Goal: Task Accomplishment & Management: Use online tool/utility

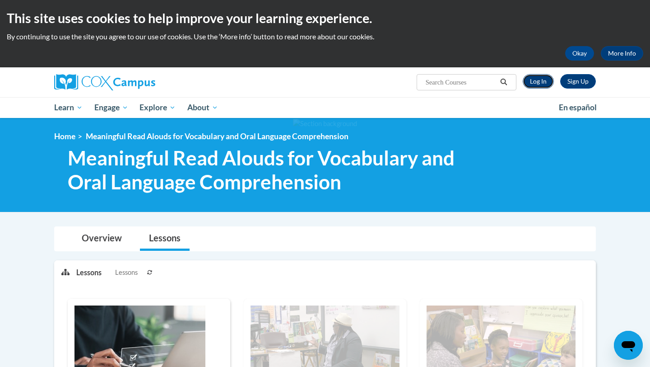
click at [535, 75] on link "Log In" at bounding box center [538, 81] width 31 height 14
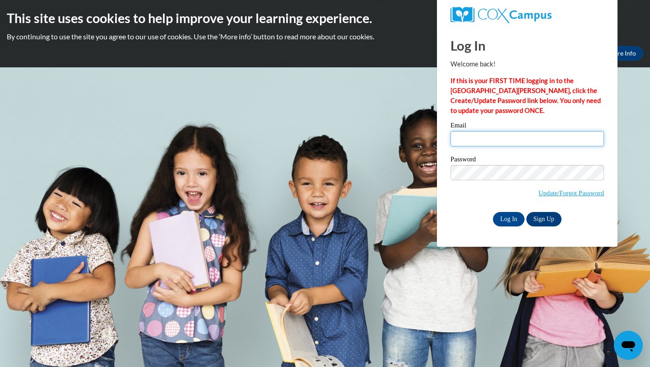
click at [508, 143] on input "Email" at bounding box center [528, 138] width 154 height 15
type input "johnsonpa1@yahoo.com"
click at [510, 217] on input "Log In" at bounding box center [509, 219] width 32 height 14
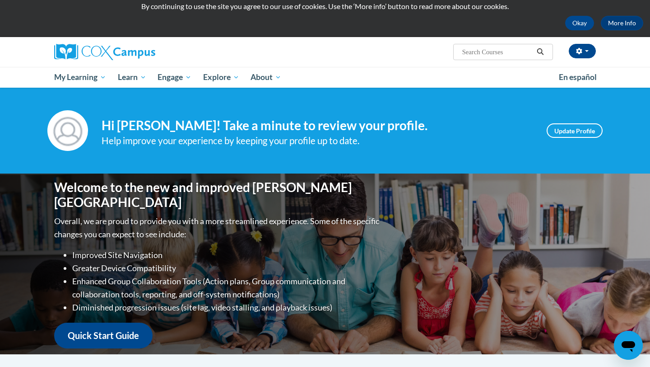
scroll to position [29, 0]
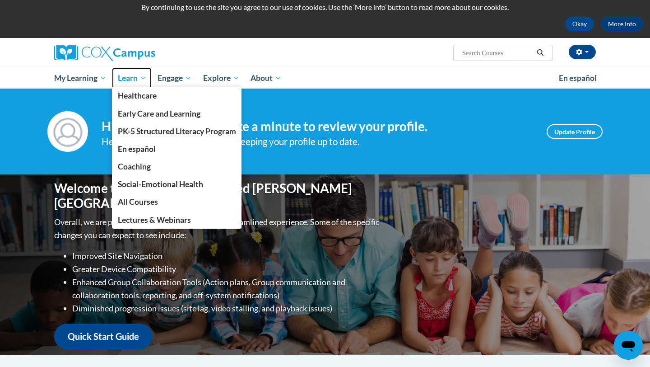
click at [132, 72] on link "Learn" at bounding box center [132, 78] width 40 height 21
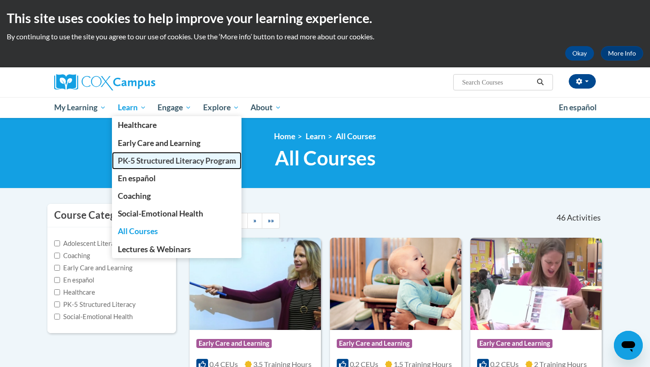
click at [157, 158] on span "PK-5 Structured Literacy Program" at bounding box center [177, 160] width 118 height 9
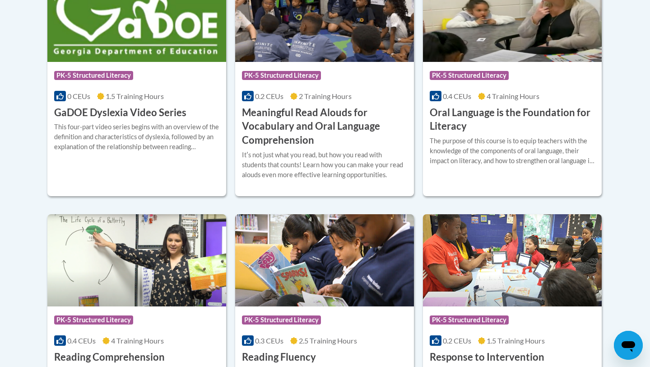
scroll to position [666, 0]
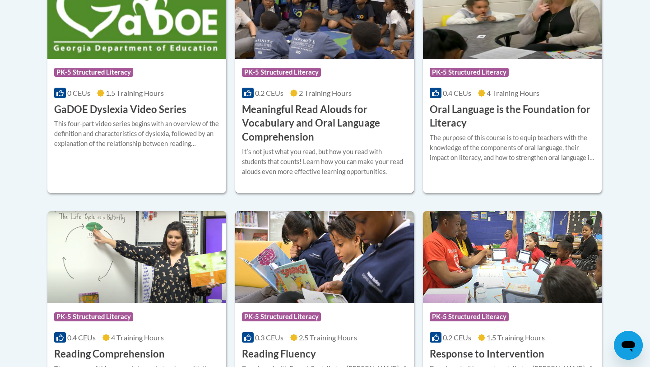
click at [289, 120] on h3 "Meaningful Read Alouds for Vocabulary and Oral Language Comprehension" at bounding box center [324, 124] width 165 height 42
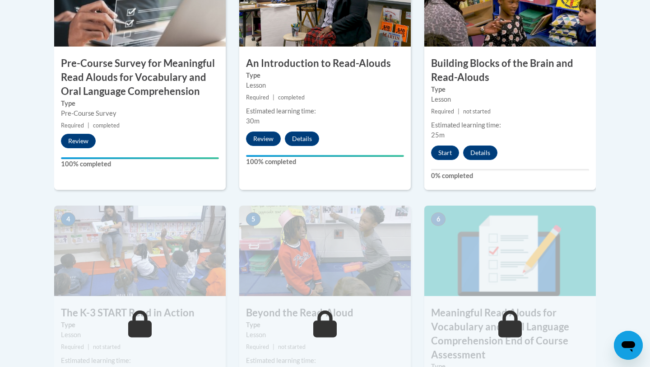
scroll to position [369, 0]
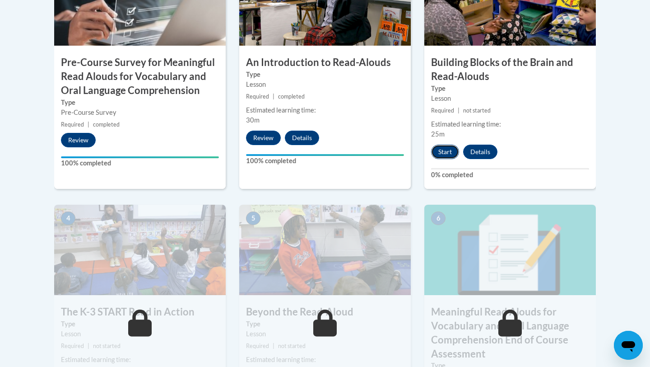
click at [436, 156] on button "Start" at bounding box center [445, 152] width 28 height 14
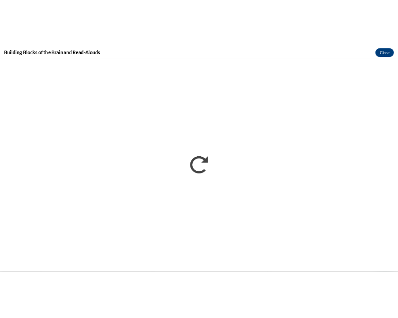
scroll to position [0, 0]
